Goal: Information Seeking & Learning: Learn about a topic

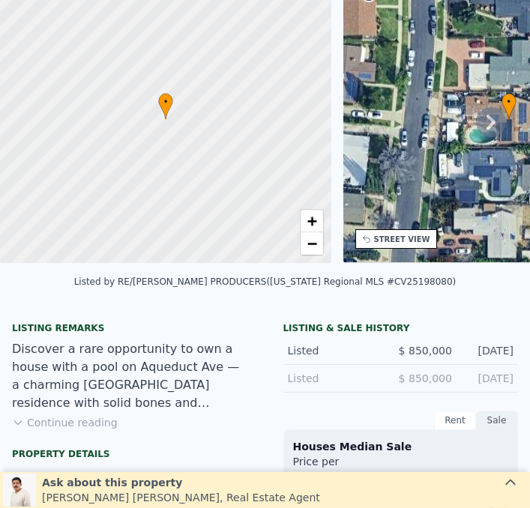
scroll to position [5, 0]
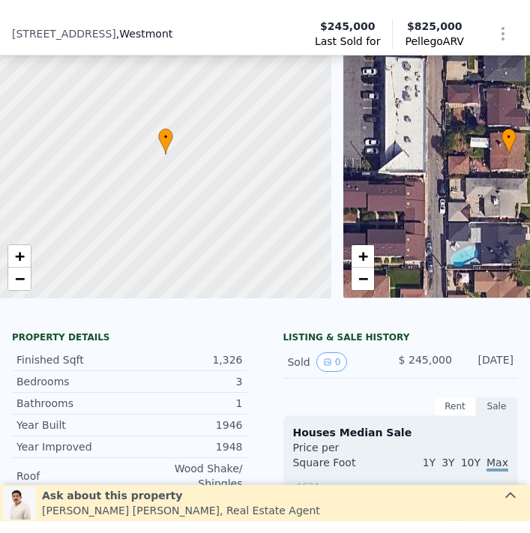
scroll to position [5, 0]
